Goal: Task Accomplishment & Management: Manage account settings

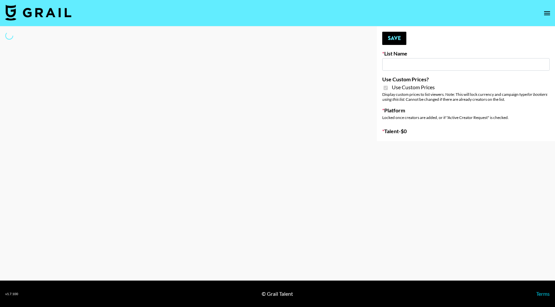
type input "Redence Beauty"
checkbox input "true"
select select "Brand"
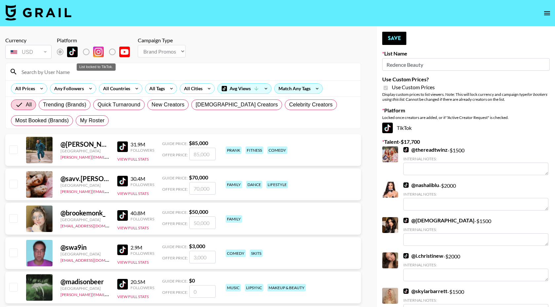
click at [86, 53] on label "List locked to TikTok." at bounding box center [91, 52] width 24 height 14
click at [64, 69] on input at bounding box center [186, 71] width 339 height 11
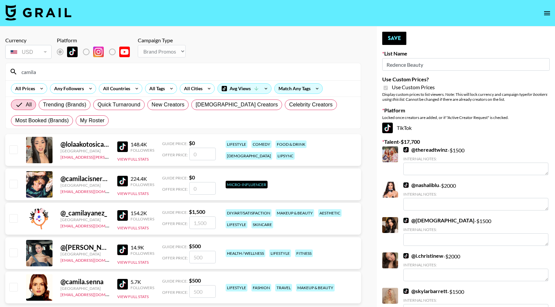
type input "camila"
click at [14, 218] on input "checkbox" at bounding box center [13, 218] width 8 height 8
checkbox input "true"
type input "1500"
click at [401, 36] on button "Save" at bounding box center [394, 38] width 24 height 13
